Goal: Task Accomplishment & Management: Use online tool/utility

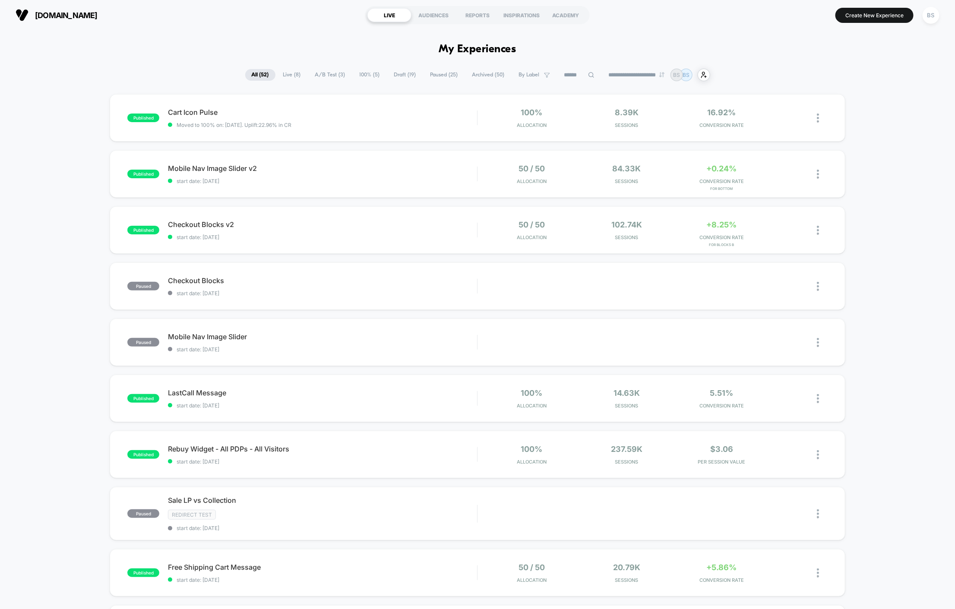
click at [287, 72] on span "Live ( 8 )" at bounding box center [292, 75] width 31 height 12
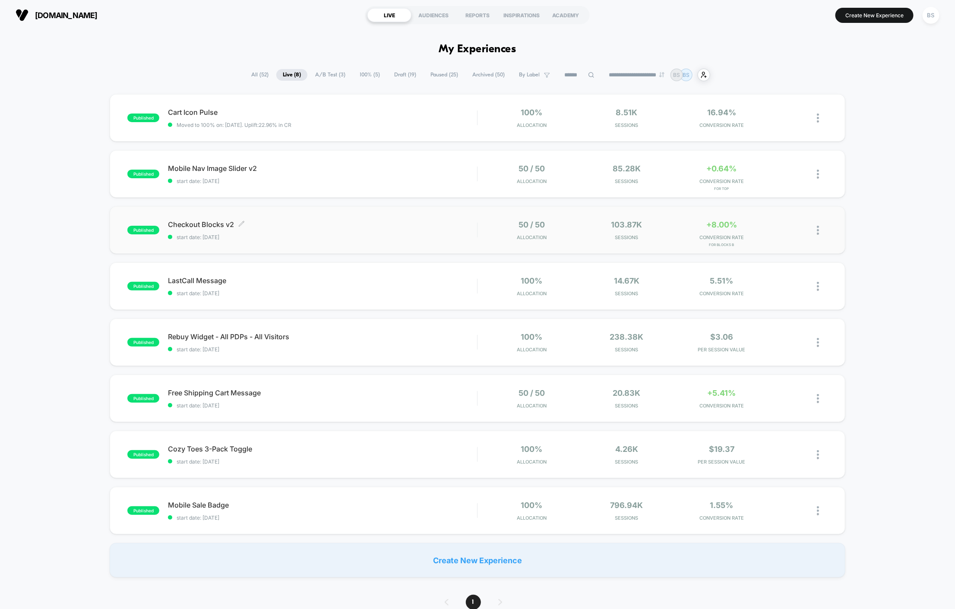
click at [342, 231] on div "Checkout Blocks v2 Click to edit experience details Click to edit experience de…" at bounding box center [322, 230] width 309 height 20
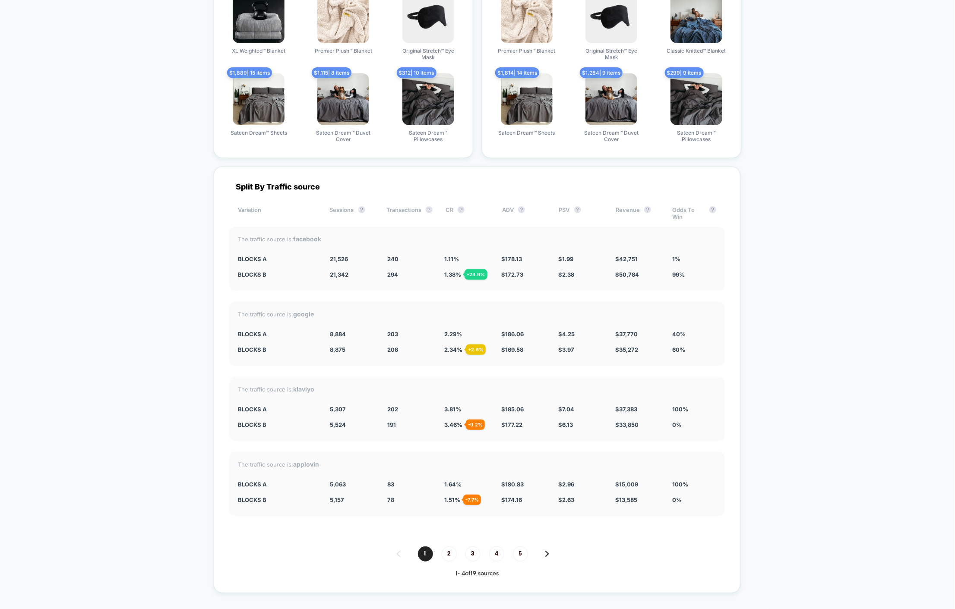
scroll to position [1930, 0]
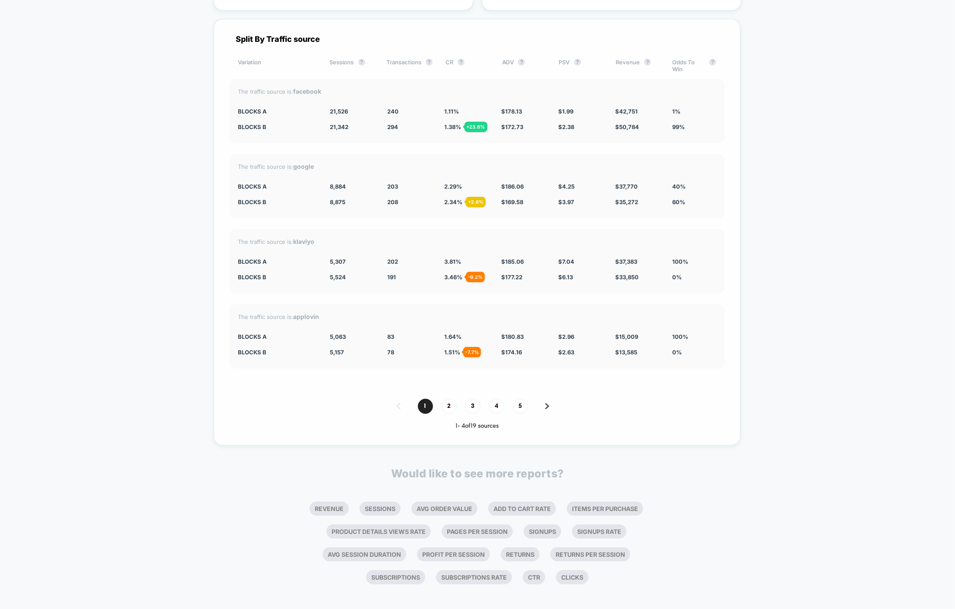
click at [448, 124] on span "1.38 % + 23.6 %" at bounding box center [452, 127] width 17 height 7
click at [479, 122] on div "+ 23.6 %" at bounding box center [476, 127] width 23 height 10
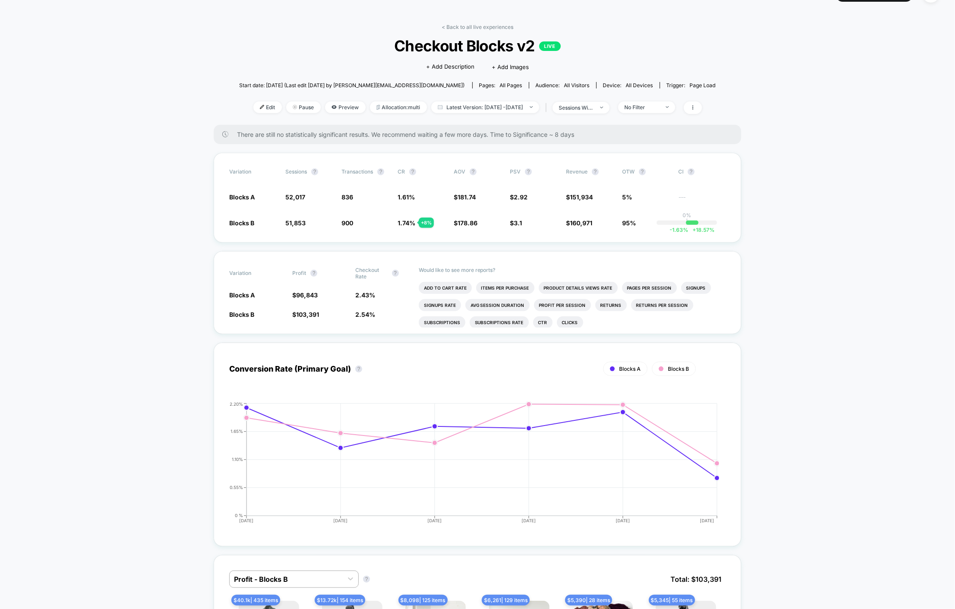
scroll to position [0, 0]
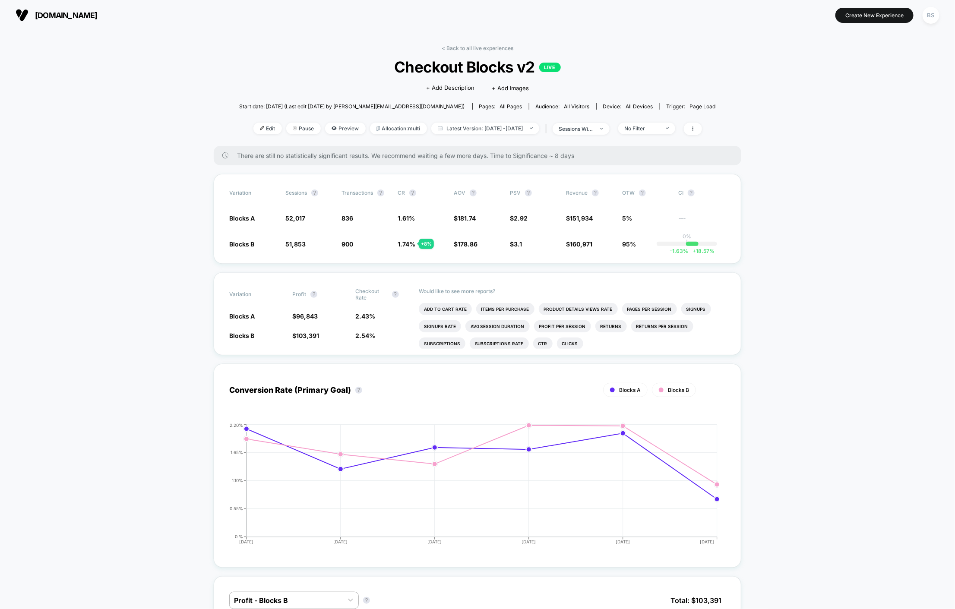
click at [456, 52] on div "< Back to all live experiences Checkout Blocks v2 LIVE Click to edit experience…" at bounding box center [477, 95] width 477 height 101
click at [456, 48] on link "< Back to all live experiences" at bounding box center [478, 48] width 72 height 6
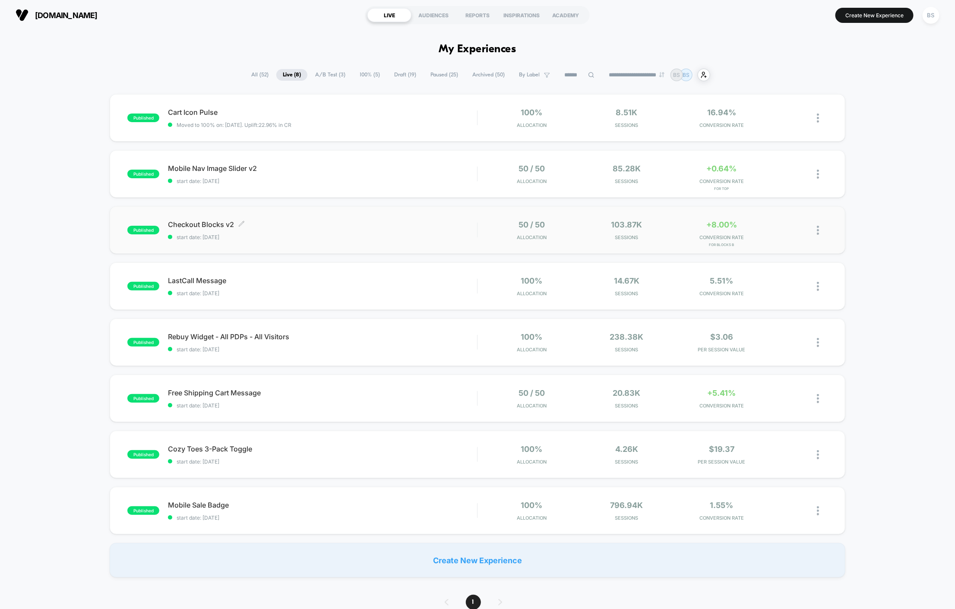
click at [471, 229] on div "Checkout Blocks v2 Click to edit experience details Click to edit experience de…" at bounding box center [322, 230] width 309 height 20
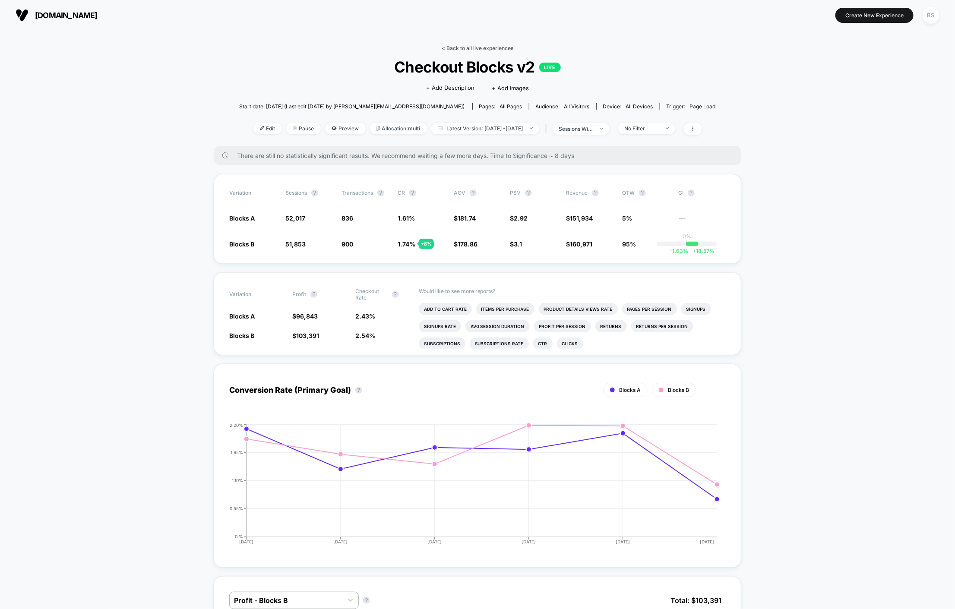
click at [453, 49] on link "< Back to all live experiences" at bounding box center [478, 48] width 72 height 6
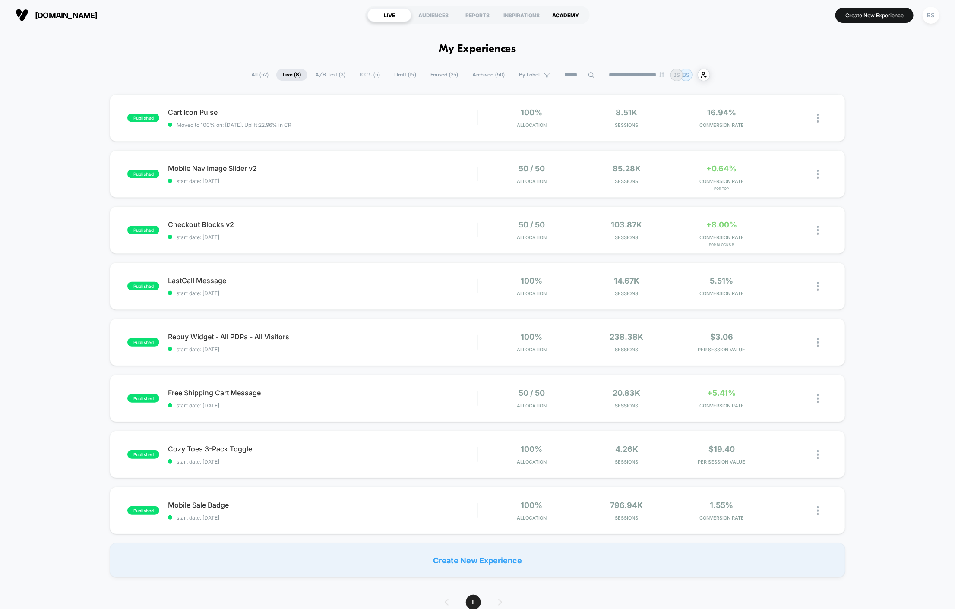
click at [568, 13] on div "ACADEMY" at bounding box center [566, 15] width 44 height 14
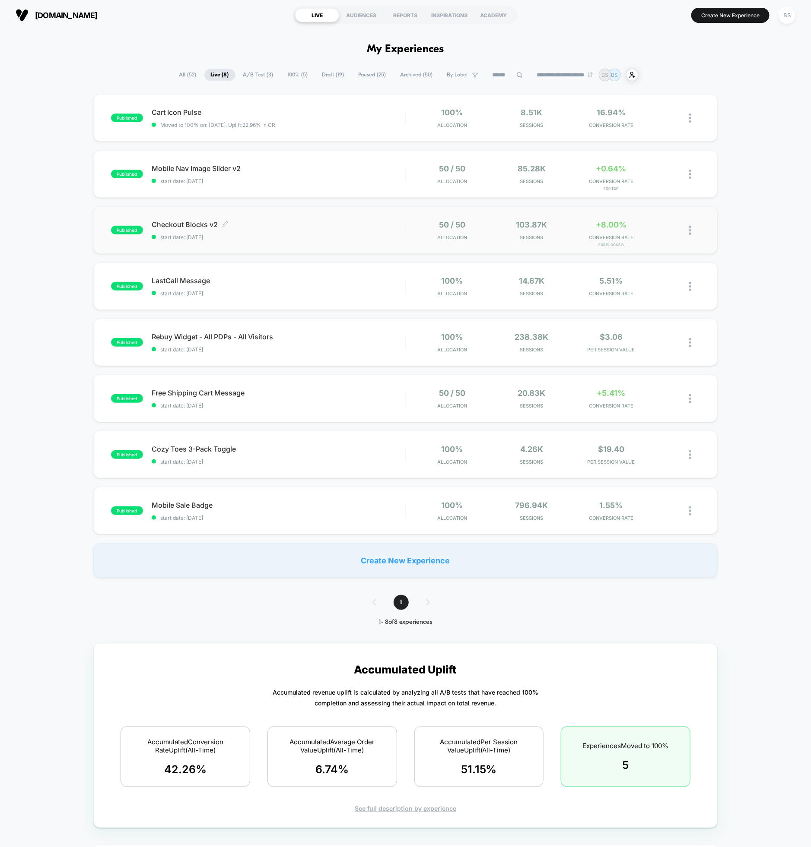
click at [201, 239] on span "start date: [DATE]" at bounding box center [278, 237] width 253 height 6
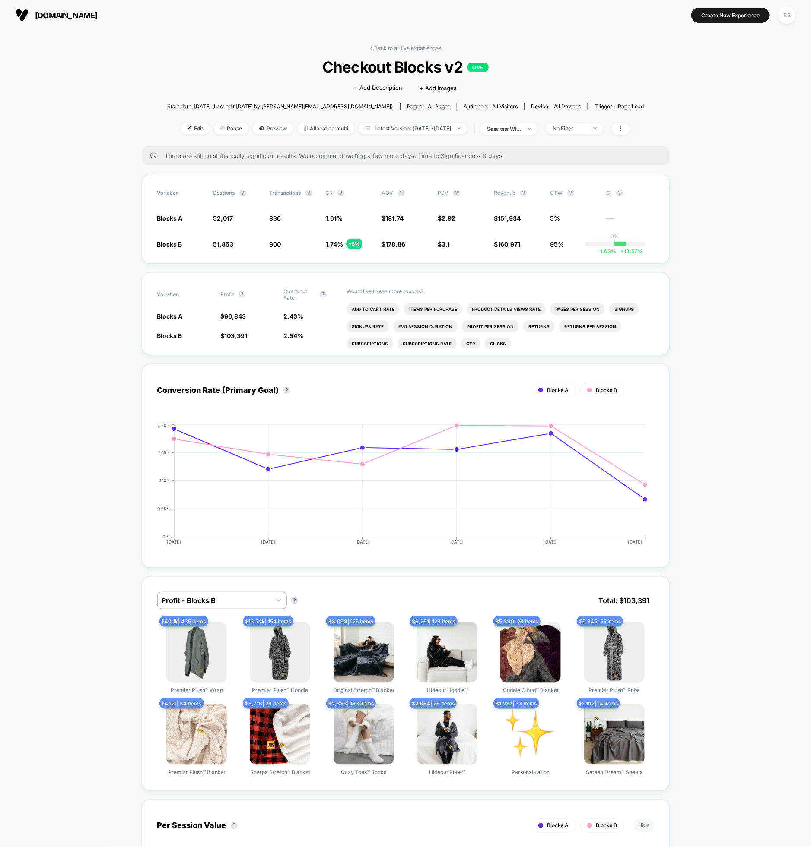
click at [176, 215] on span "Blocks A" at bounding box center [169, 218] width 25 height 7
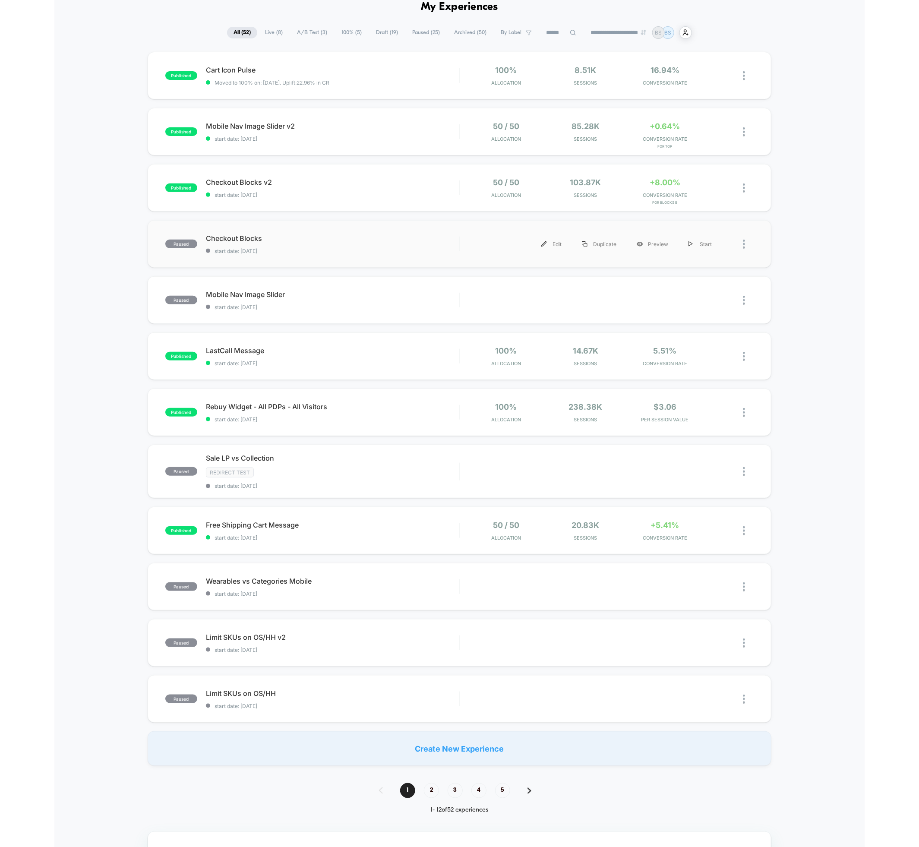
scroll to position [45, 0]
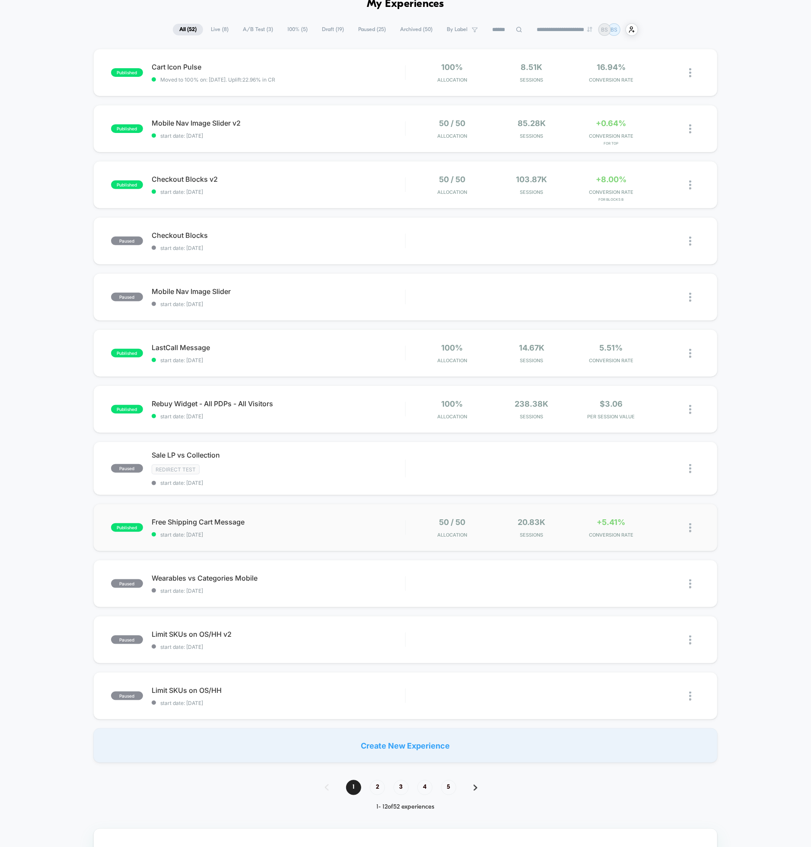
click at [372, 537] on div "published Free Shipping Cart Message start date: 9/23/2025 50 / 50 Allocation 2…" at bounding box center [405, 528] width 624 height 48
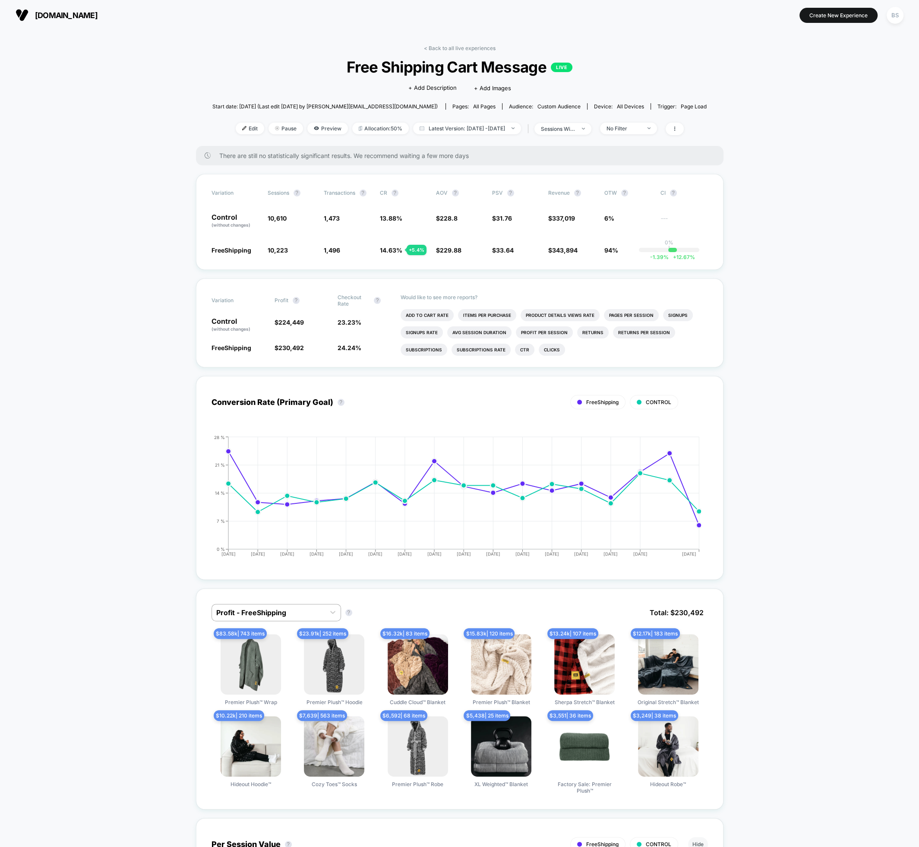
click at [444, 47] on link "< Back to all live experiences" at bounding box center [460, 48] width 72 height 6
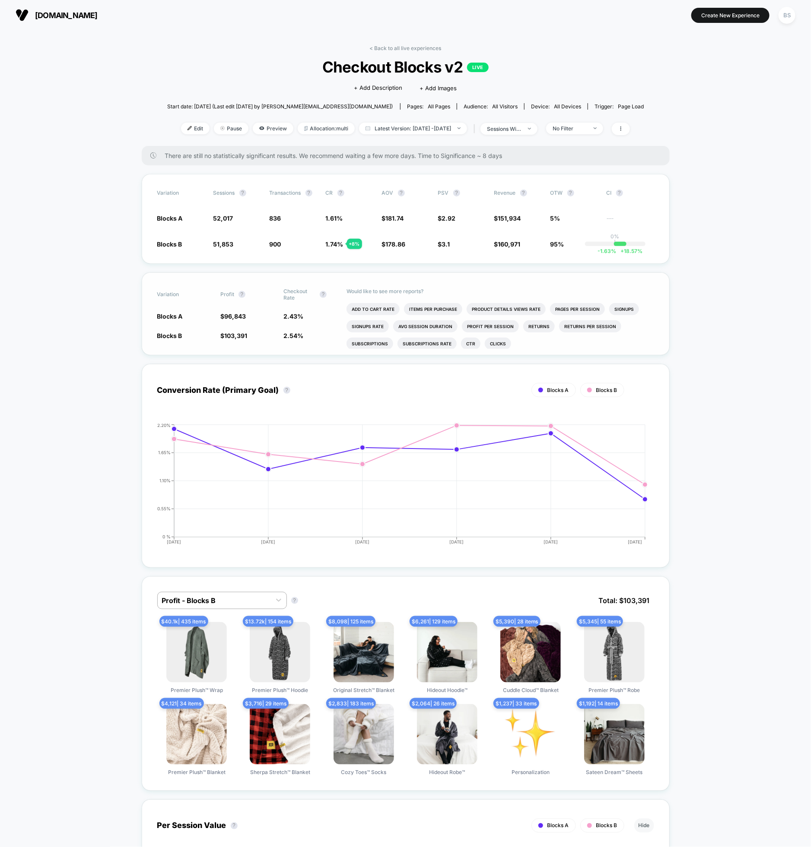
click at [294, 340] on div "Variation Profit ? Checkout Rate ? Blocks A $ 96,843 2.43 % Blocks B $ 103,391 …" at bounding box center [406, 313] width 528 height 83
click at [334, 242] on span "1.74 %" at bounding box center [335, 244] width 18 height 7
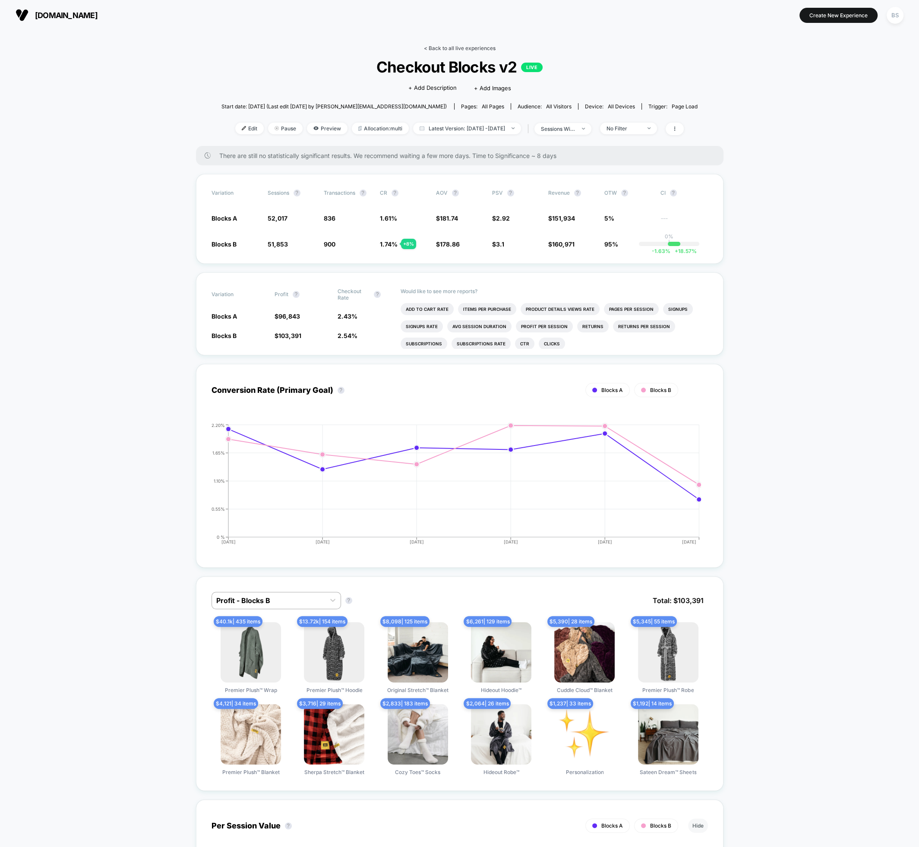
click at [462, 48] on link "< Back to all live experiences" at bounding box center [460, 48] width 72 height 6
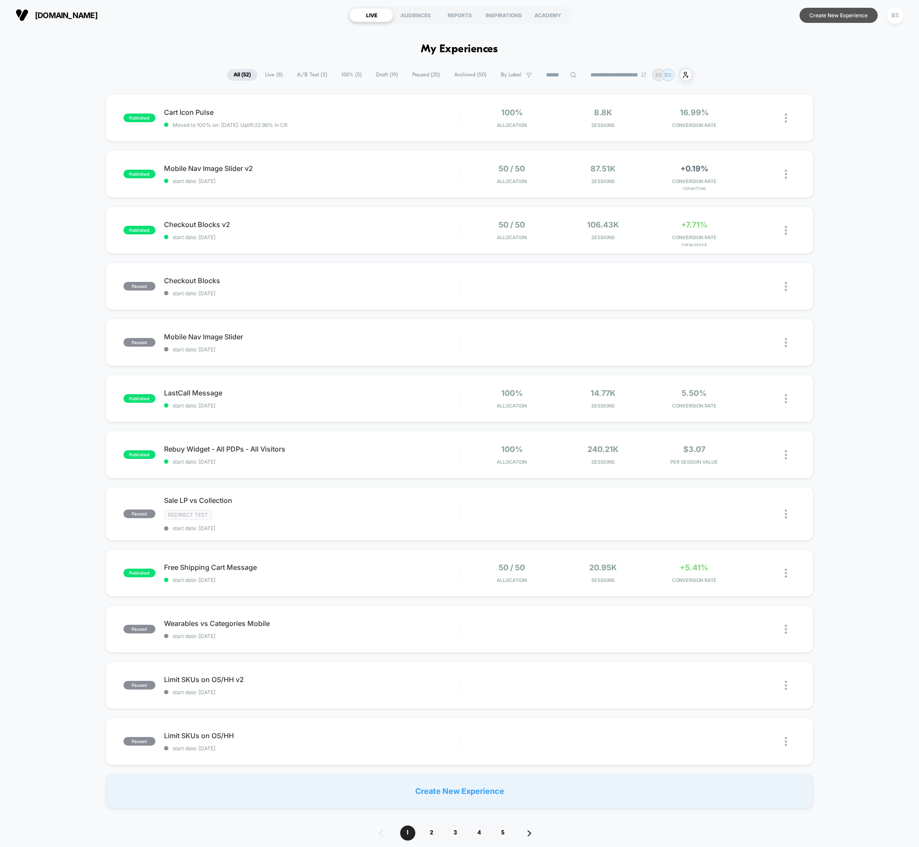
click at [825, 15] on button "Create New Experience" at bounding box center [839, 15] width 78 height 15
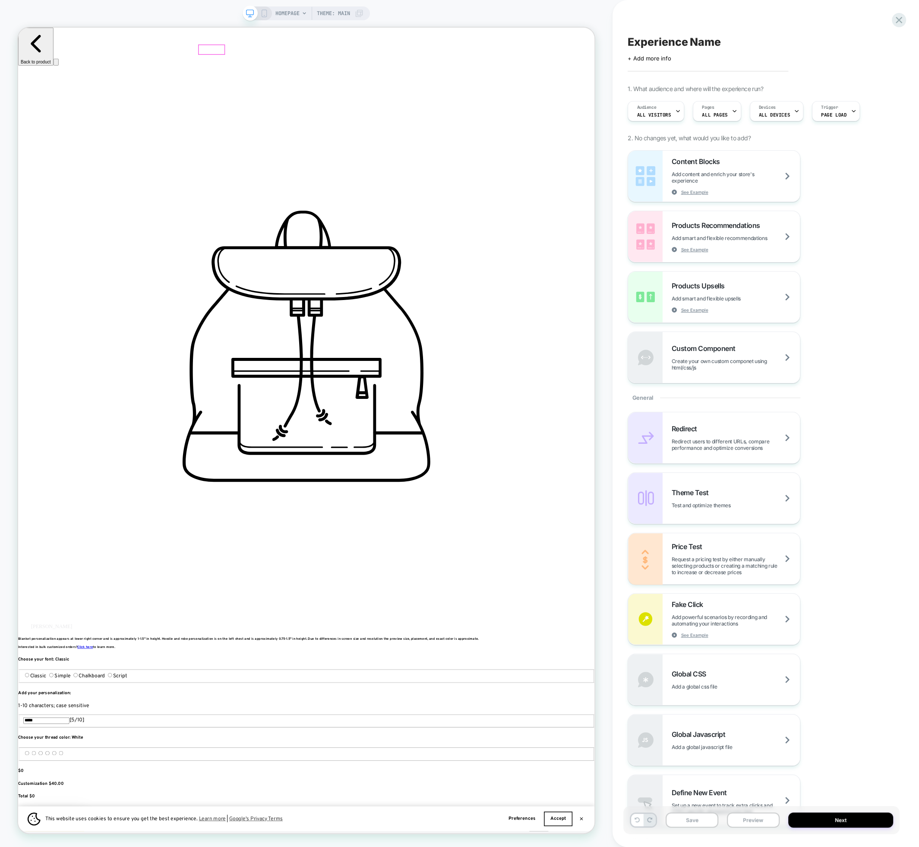
click at [272, 55] on div at bounding box center [276, 57] width 34 height 13
click at [305, 66] on div "Go to link" at bounding box center [321, 65] width 53 height 9
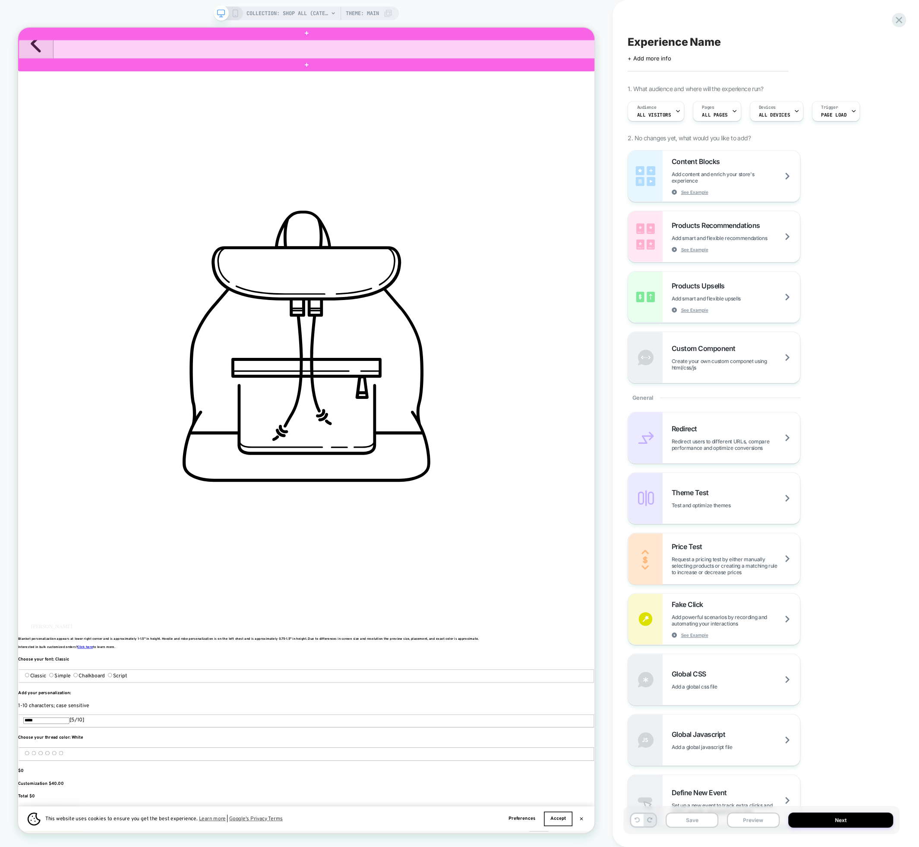
click at [687, 55] on div at bounding box center [403, 57] width 769 height 26
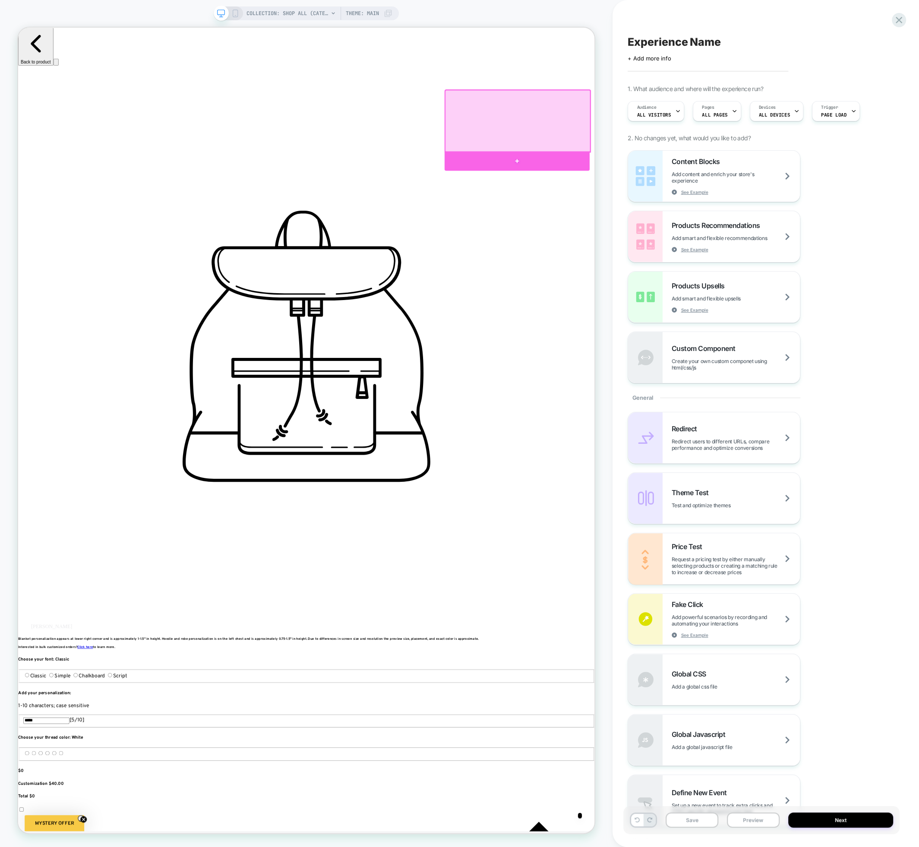
click at [686, 206] on div at bounding box center [683, 206] width 193 height 26
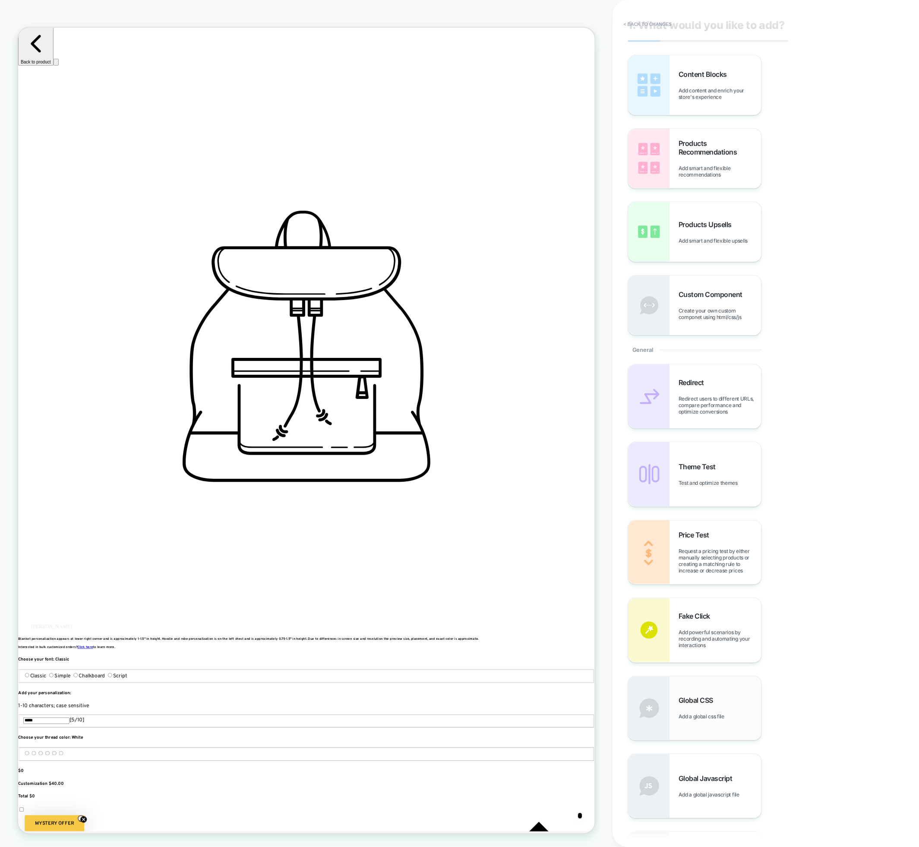
scroll to position [19, 0]
click at [705, 282] on div "Custom Component Create your own custom componet using html/css/js" at bounding box center [694, 302] width 133 height 60
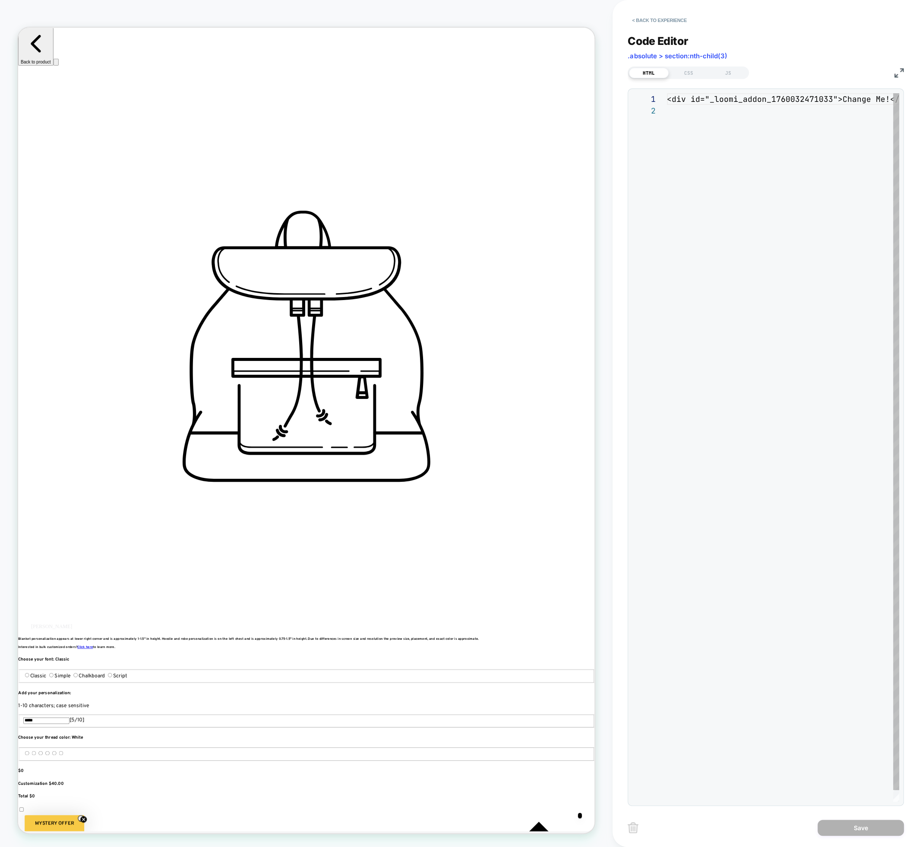
scroll to position [11, 0]
click at [773, 97] on div "< div id = "_loomi_addon_1760032471033" > Change Me! </ div >" at bounding box center [803, 453] width 272 height 720
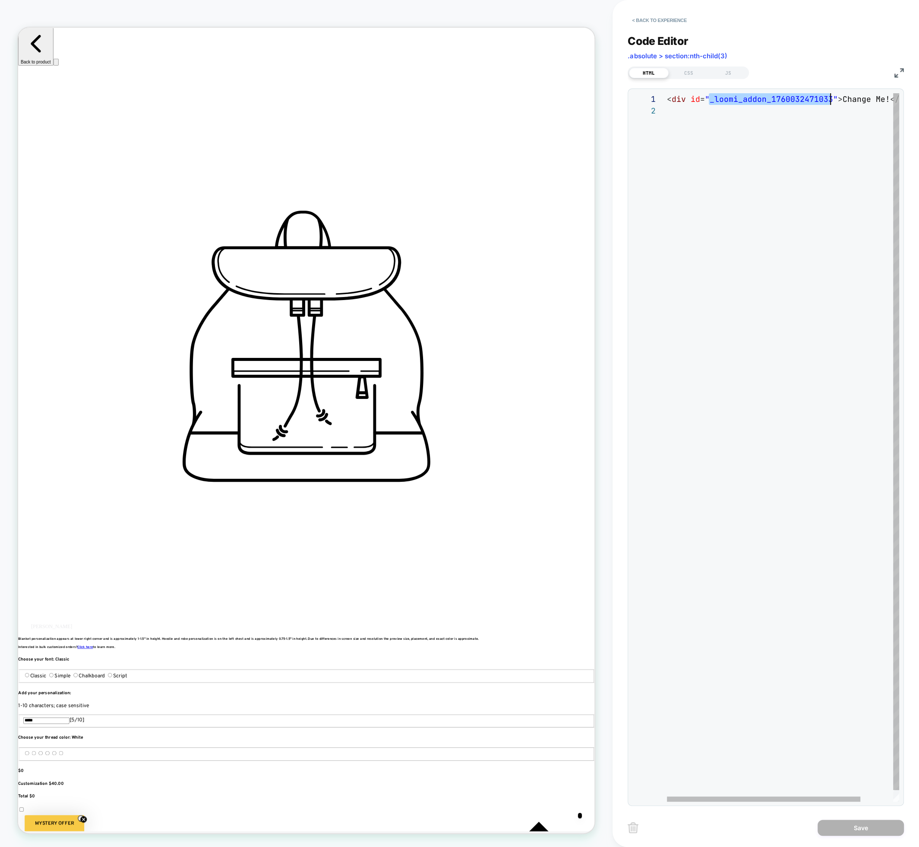
scroll to position [0, 0]
click at [773, 97] on div "< div id = "_loomi_addon_1760032471033" > Change Me! </ div >" at bounding box center [803, 453] width 272 height 720
type textarea "**********"
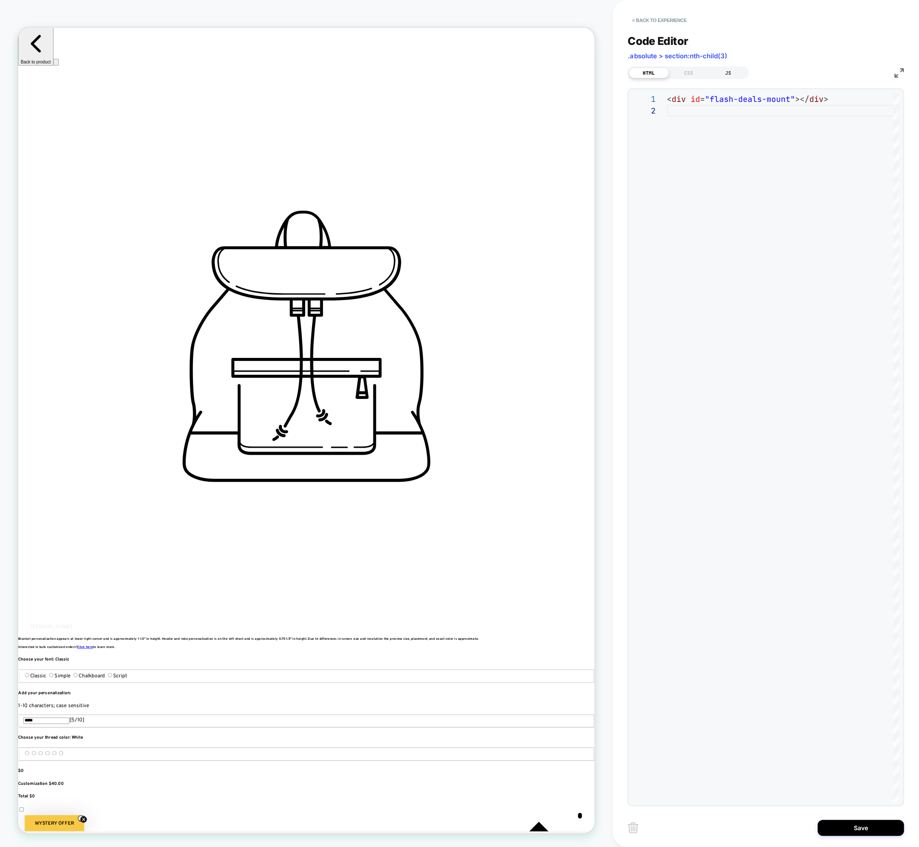
click at [726, 72] on div "JS" at bounding box center [729, 73] width 40 height 10
click at [711, 100] on div at bounding box center [783, 447] width 232 height 709
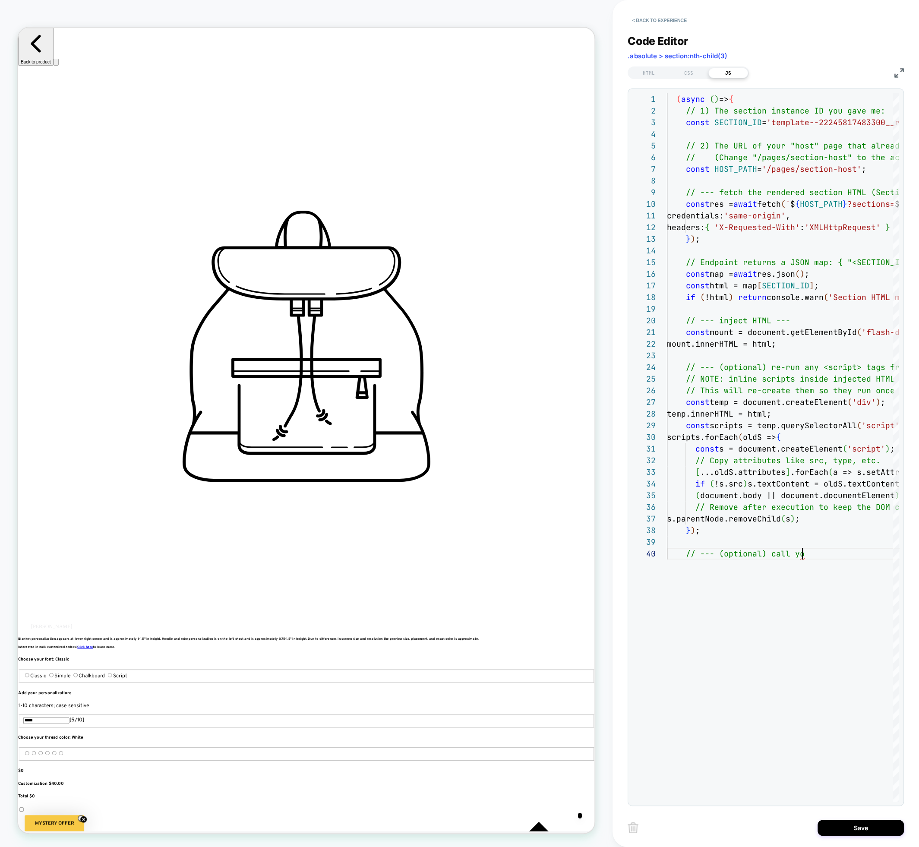
click at [746, 550] on div "( async ( ) => { // 1) The section instance ID you gave me: const SECTION_ID = …" at bounding box center [884, 674] width 435 height 1163
click at [890, 574] on div "( async ( ) => { // 1) The section instance ID you gave me: const SECTION_ID = …" at bounding box center [884, 680] width 435 height 1175
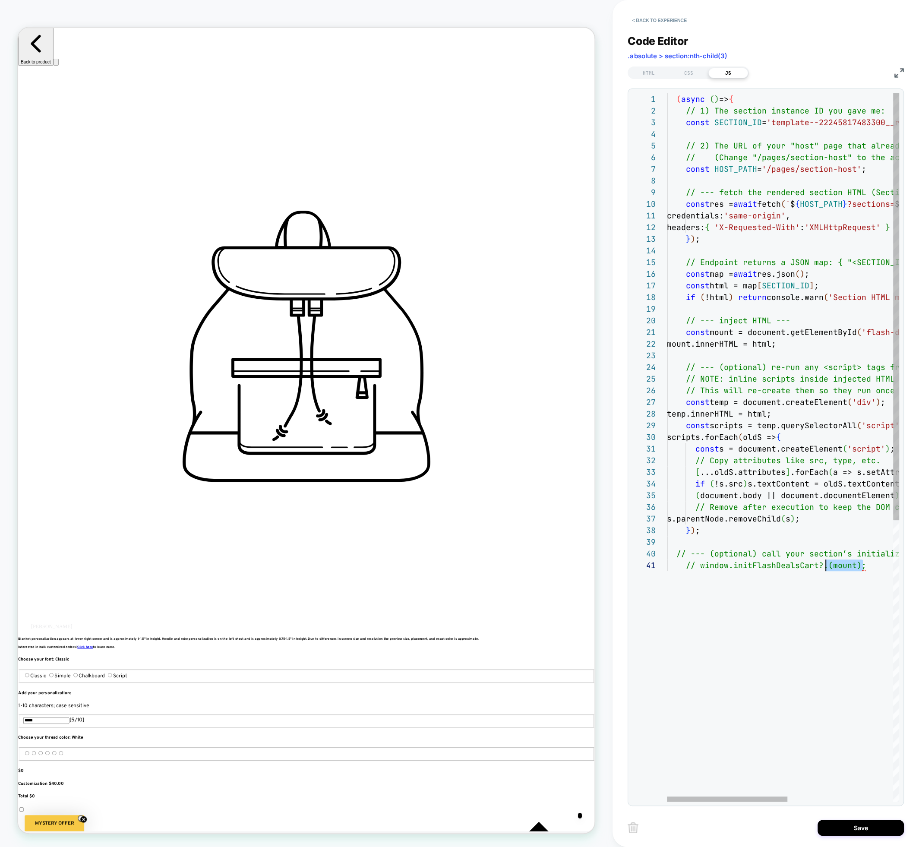
scroll to position [0, 126]
drag, startPoint x: 887, startPoint y: 572, endPoint x: 792, endPoint y: 567, distance: 94.7
click at [792, 567] on div "( async ( ) => { // 1) The section instance ID you gave me: const SECTION_ID = …" at bounding box center [884, 680] width 435 height 1175
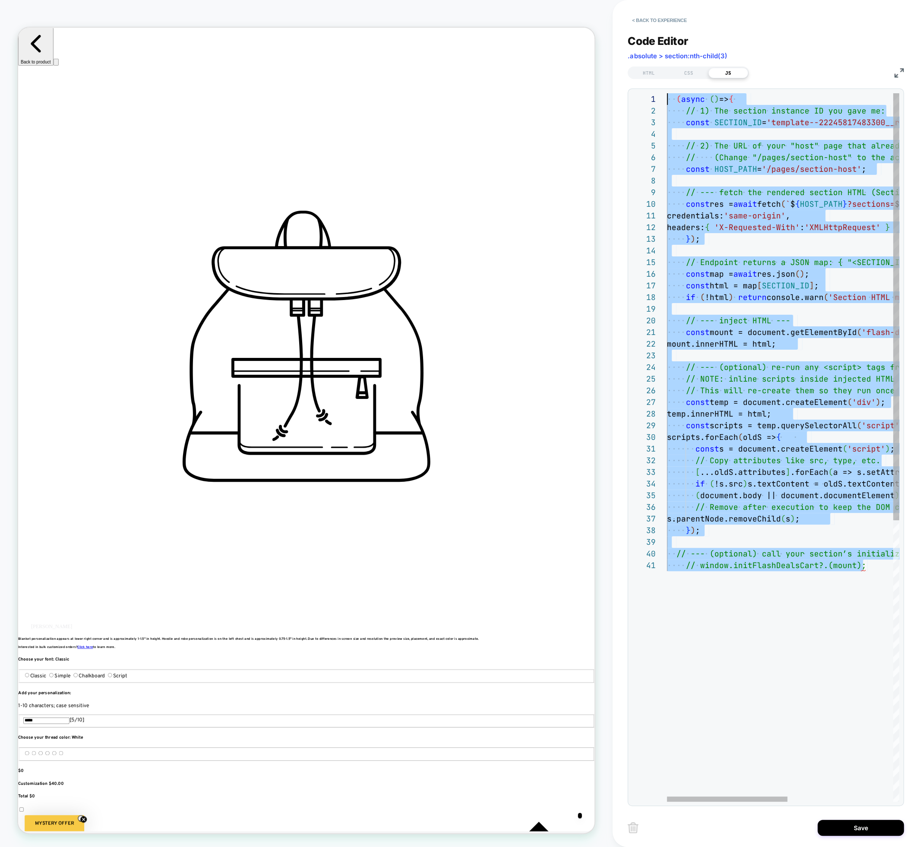
scroll to position [0, 0]
drag, startPoint x: 870, startPoint y: 569, endPoint x: 649, endPoint y: 52, distance: 562.1
click at [667, 93] on div "( async ( ) => { // 1) The section instance ID you gave me: const SECTION_ID = …" at bounding box center [884, 680] width 435 height 1175
type textarea "**********"
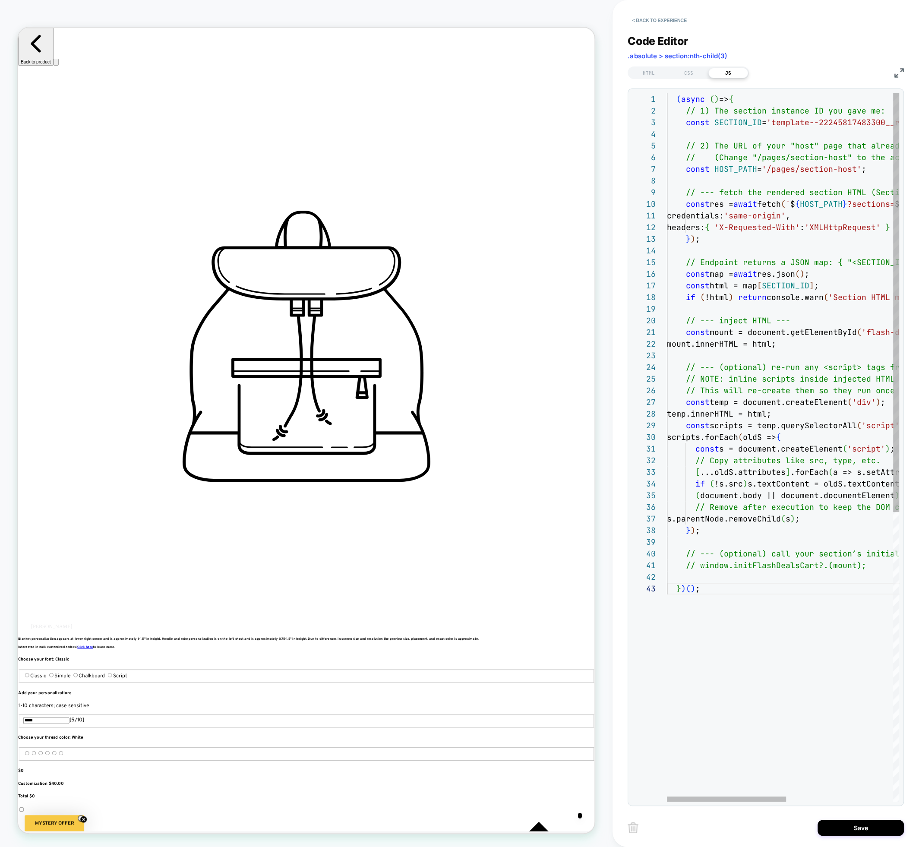
click at [752, 667] on div "( async ( ) => { // 1) The section instance ID you gave me: const SECTION_ID = …" at bounding box center [887, 692] width 440 height 1198
click at [850, 825] on button "Save" at bounding box center [861, 828] width 86 height 16
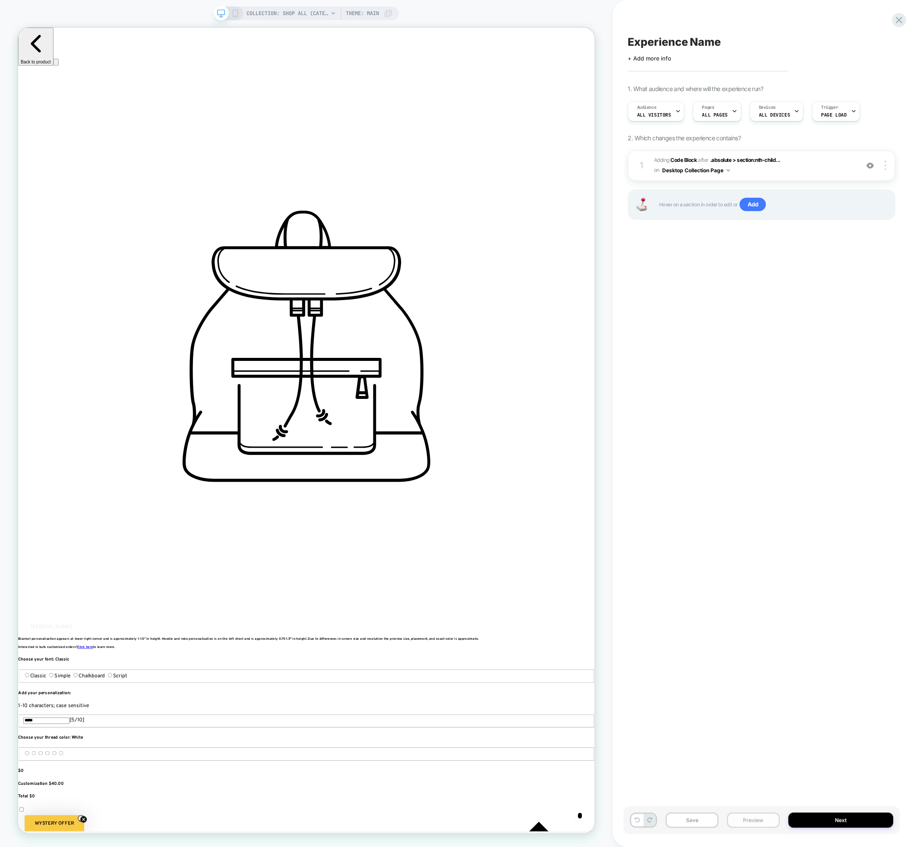
click at [736, 824] on button "Preview" at bounding box center [753, 820] width 53 height 15
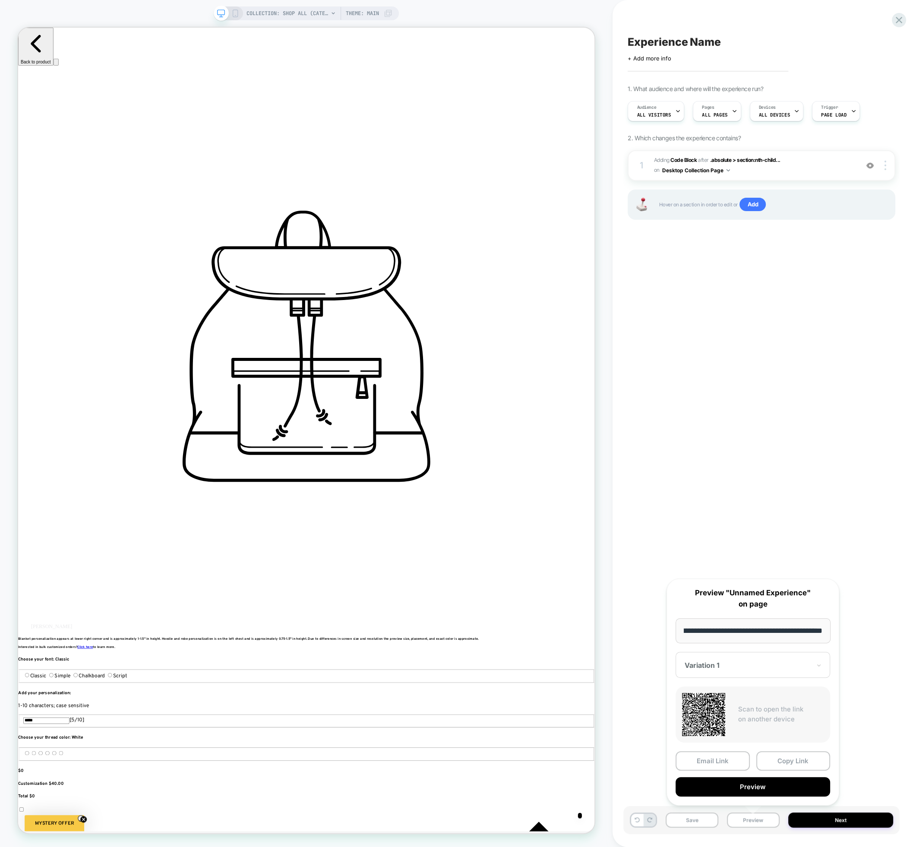
scroll to position [0, 0]
click at [701, 172] on button "Desktop Collection Page" at bounding box center [696, 170] width 68 height 11
click at [731, 301] on div "Desktop All Pages" at bounding box center [696, 300] width 108 height 19
click at [884, 168] on div at bounding box center [887, 166] width 16 height 10
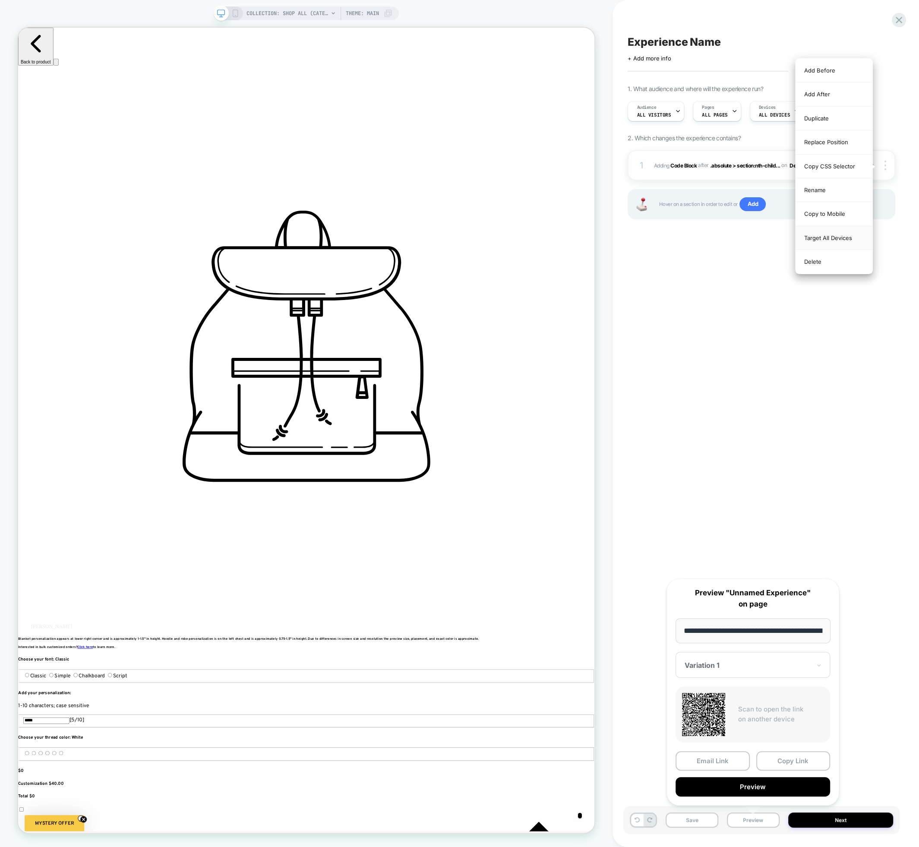
click at [840, 236] on div "Target All Devices" at bounding box center [834, 238] width 77 height 24
click at [699, 828] on div "Save Preview Next" at bounding box center [762, 820] width 276 height 28
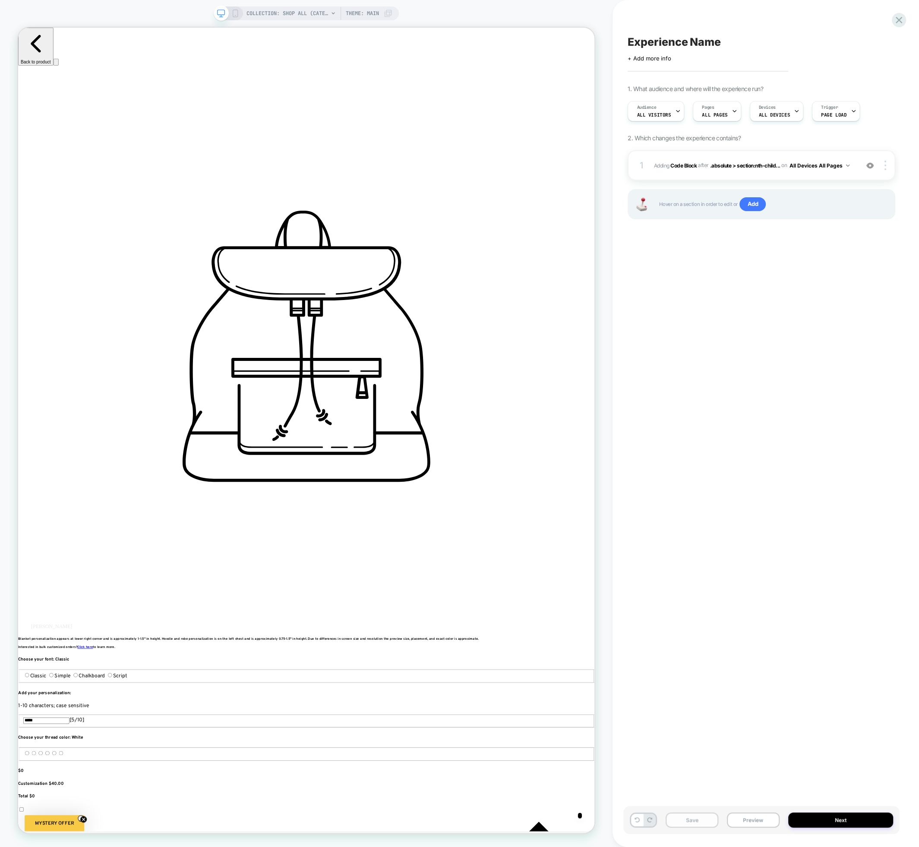
click at [698, 822] on button "Save" at bounding box center [692, 820] width 53 height 15
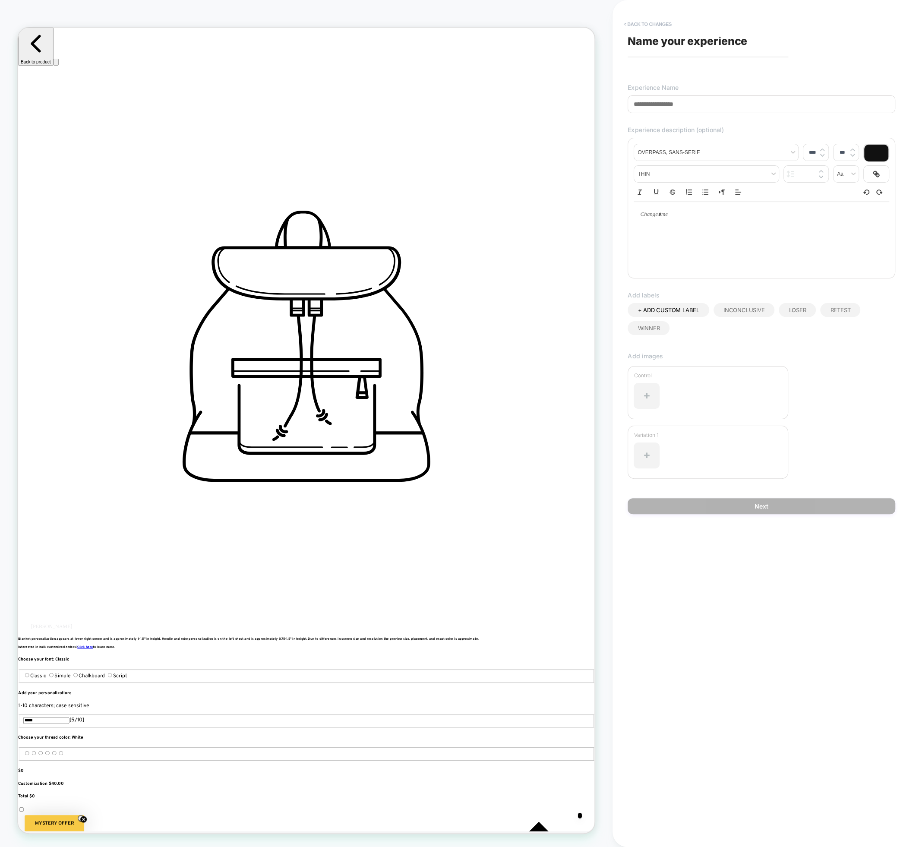
click at [643, 25] on button "< Back to changes" at bounding box center [647, 24] width 57 height 14
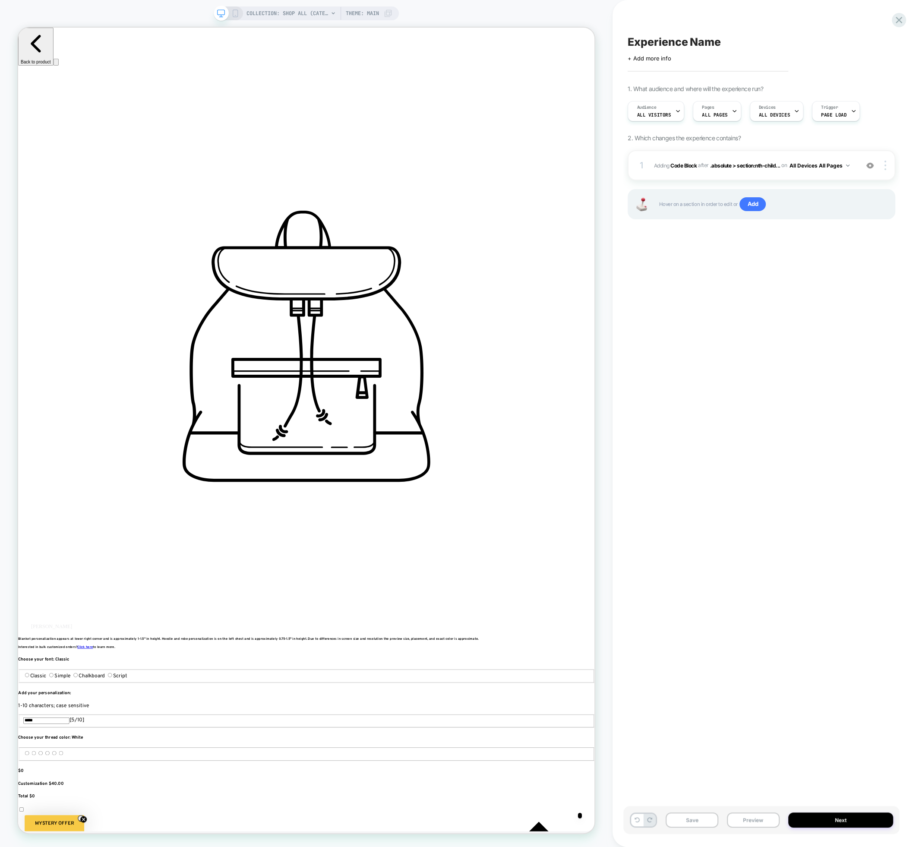
click at [238, 16] on icon at bounding box center [235, 14] width 8 height 8
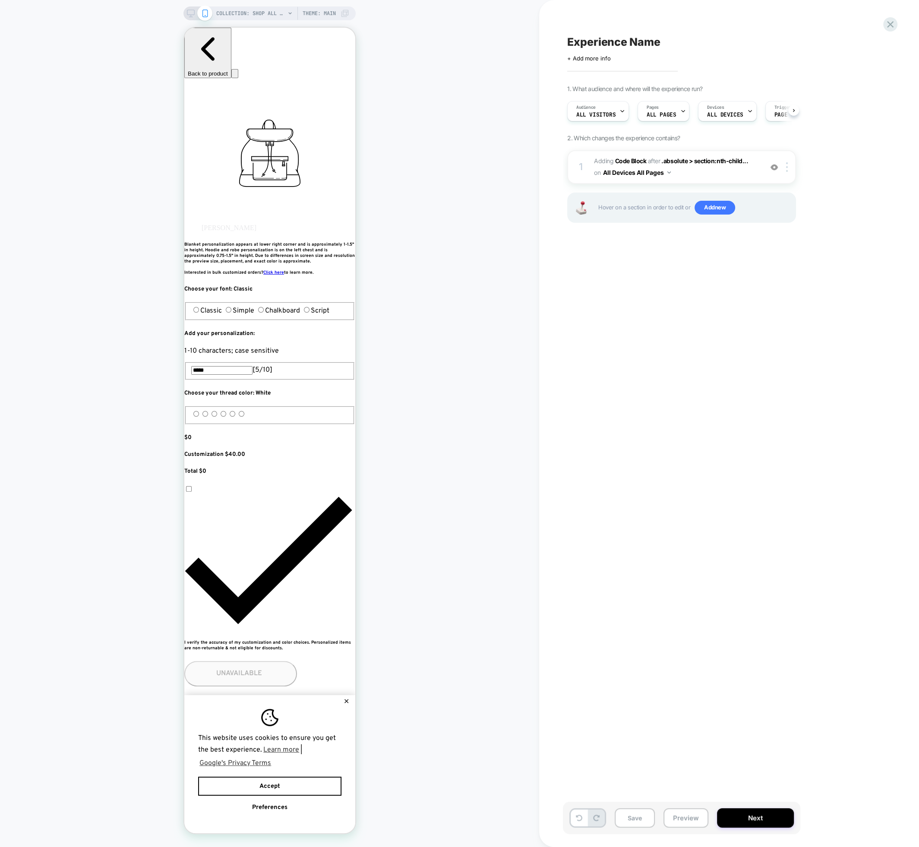
scroll to position [0, 0]
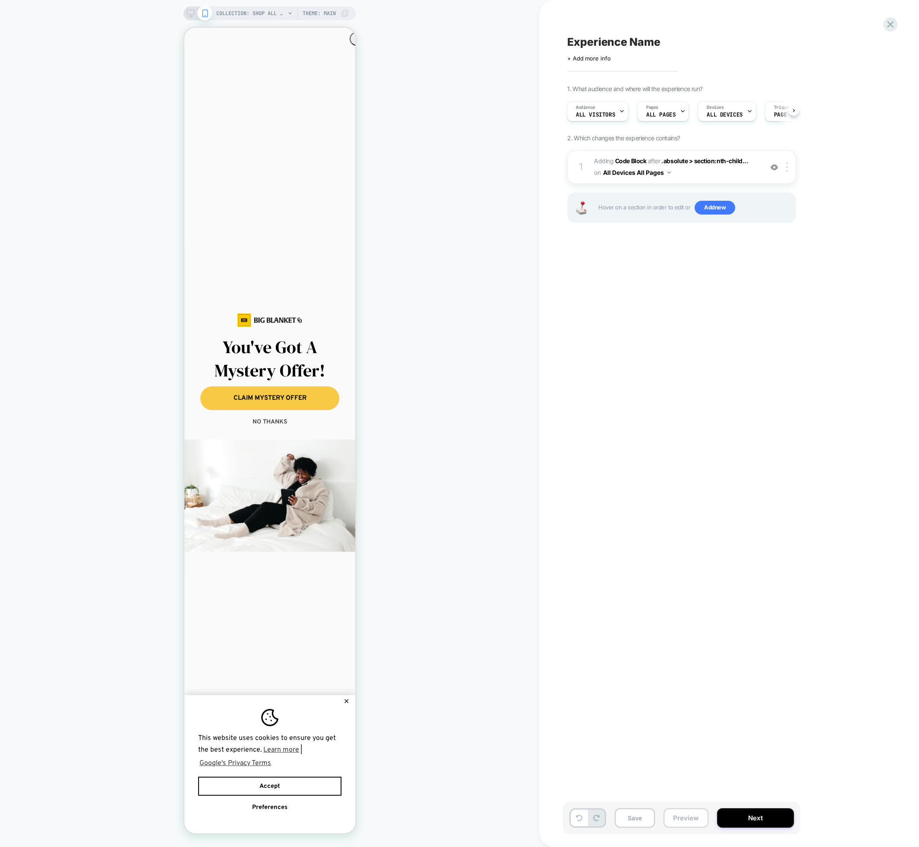
click at [676, 822] on button "Preview" at bounding box center [686, 817] width 45 height 19
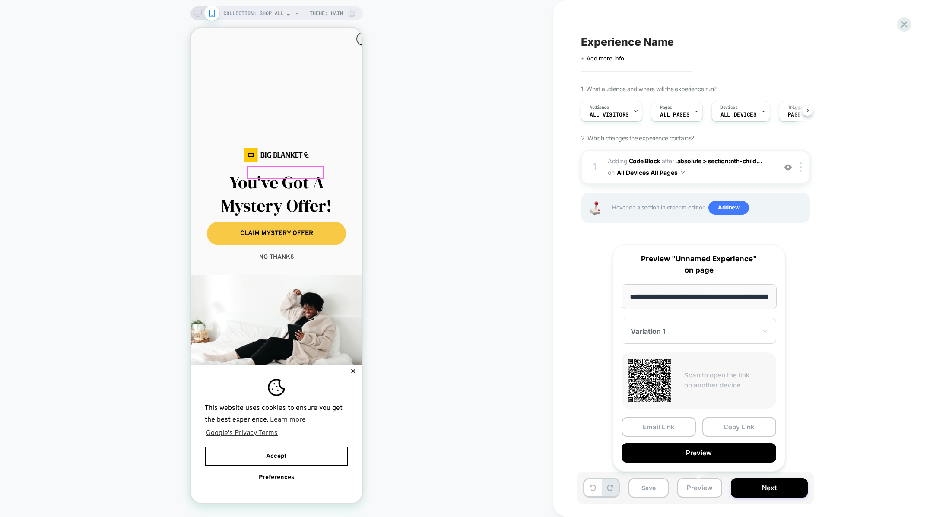
scroll to position [9, 0]
